Goal: Transaction & Acquisition: Book appointment/travel/reservation

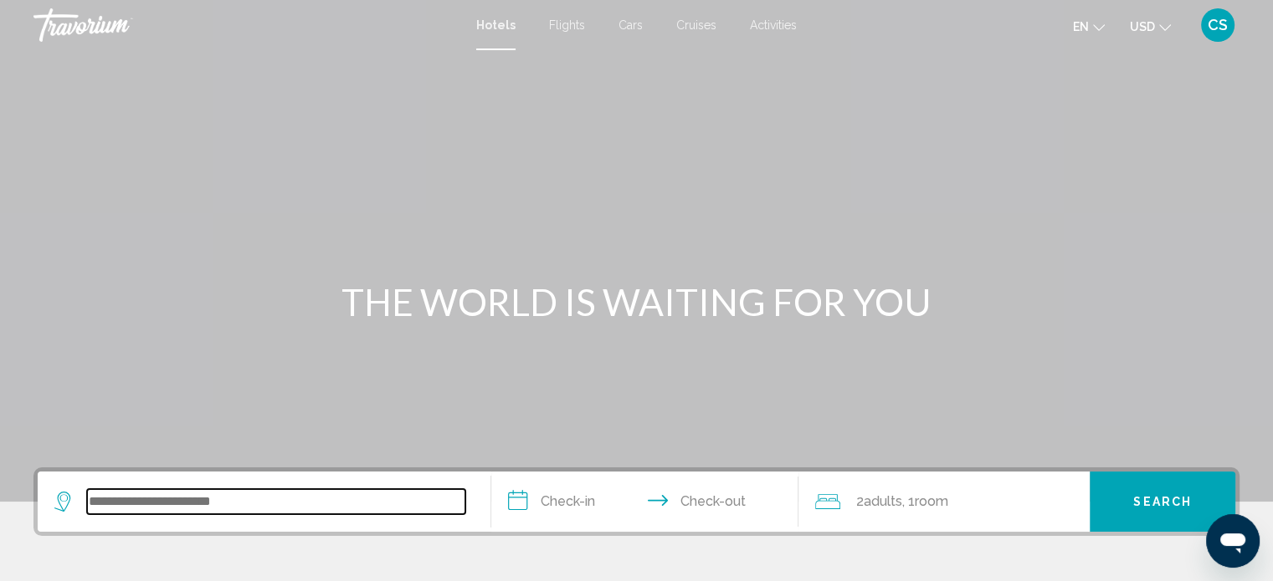
click at [94, 505] on input "Search widget" at bounding box center [276, 501] width 378 height 25
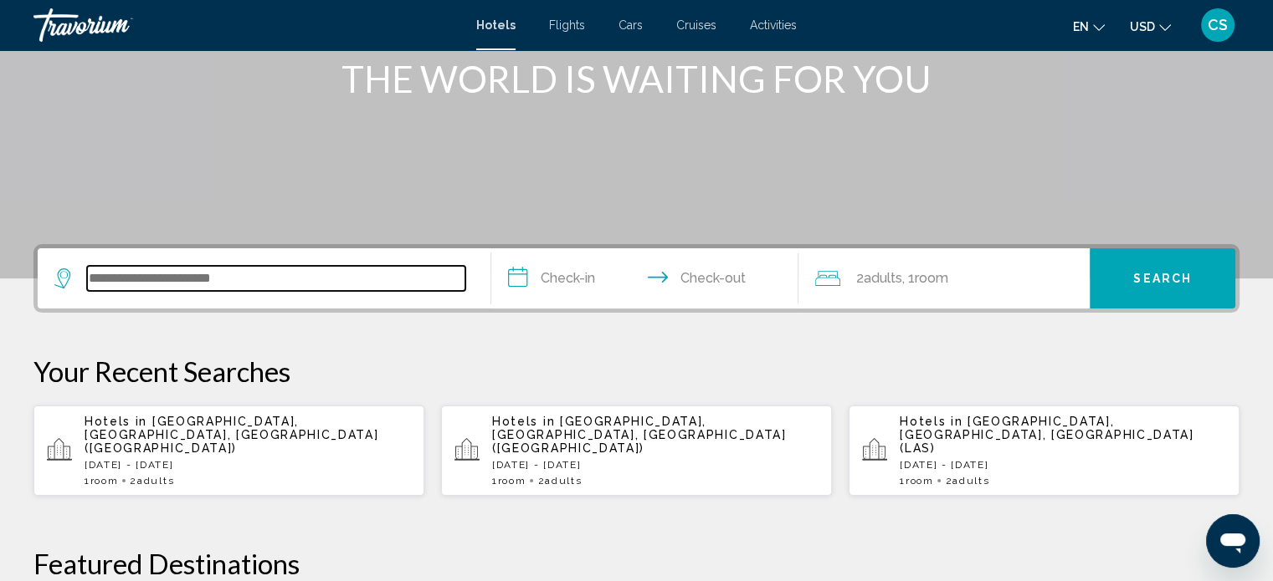
scroll to position [412, 0]
